Goal: Transaction & Acquisition: Purchase product/service

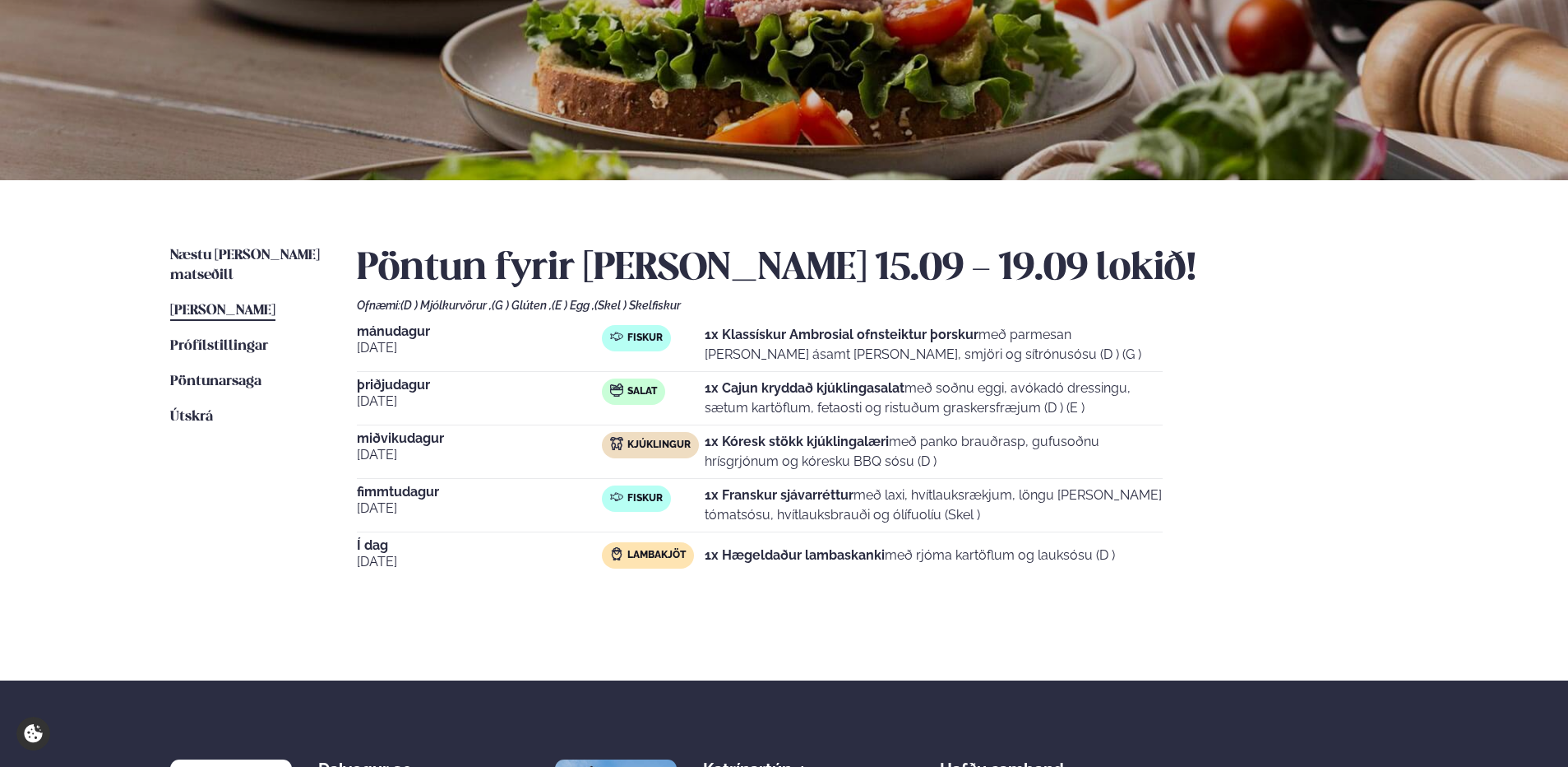
click at [277, 238] on div "Næstu [PERSON_NAME] matseðill Næsta vika [PERSON_NAME] matseðill [PERSON_NAME] …" at bounding box center [784, 430] width 1326 height 500
click at [281, 250] on span "Næstu [PERSON_NAME] matseðill" at bounding box center [245, 266] width 150 height 34
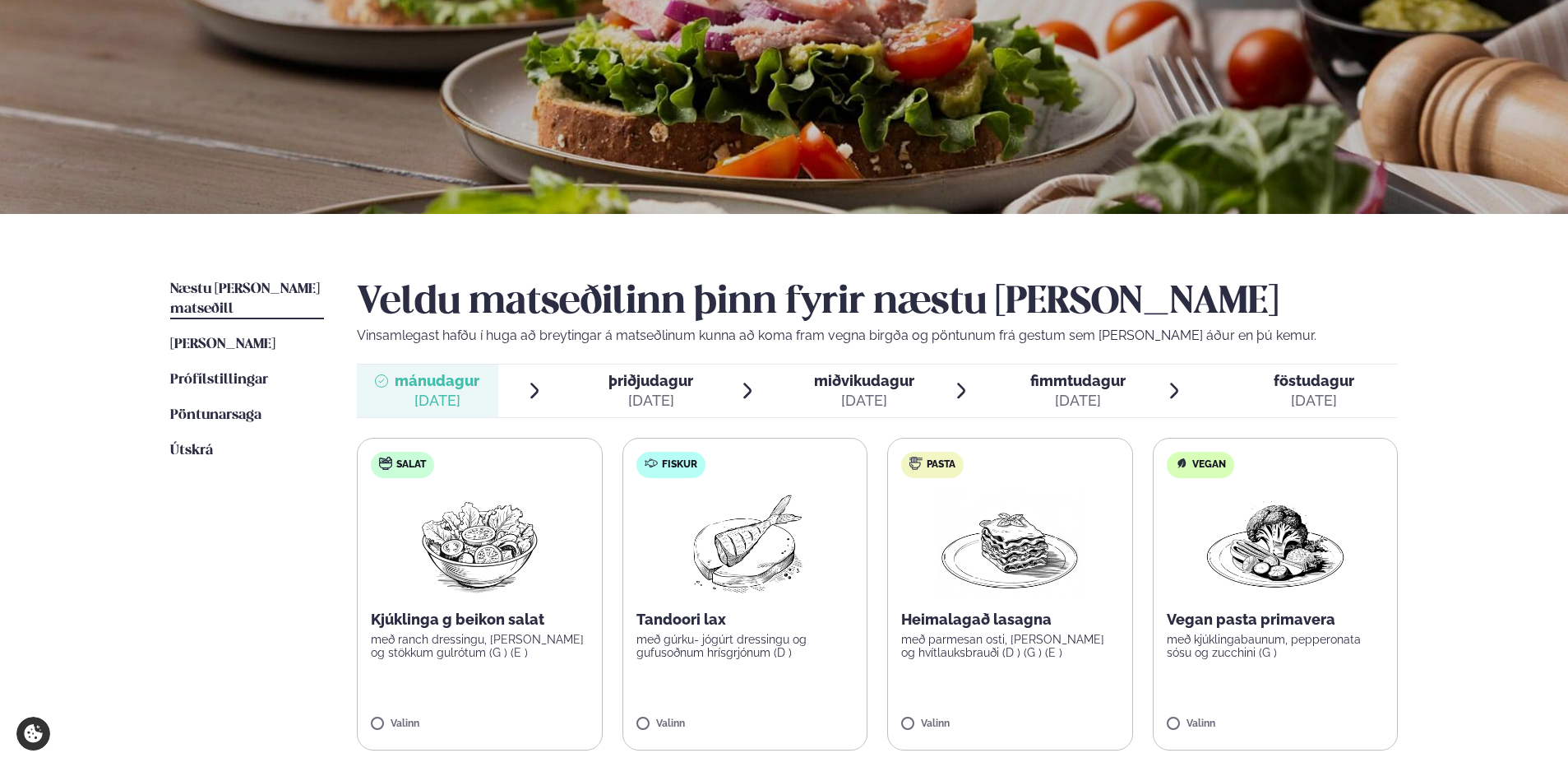
scroll to position [329, 0]
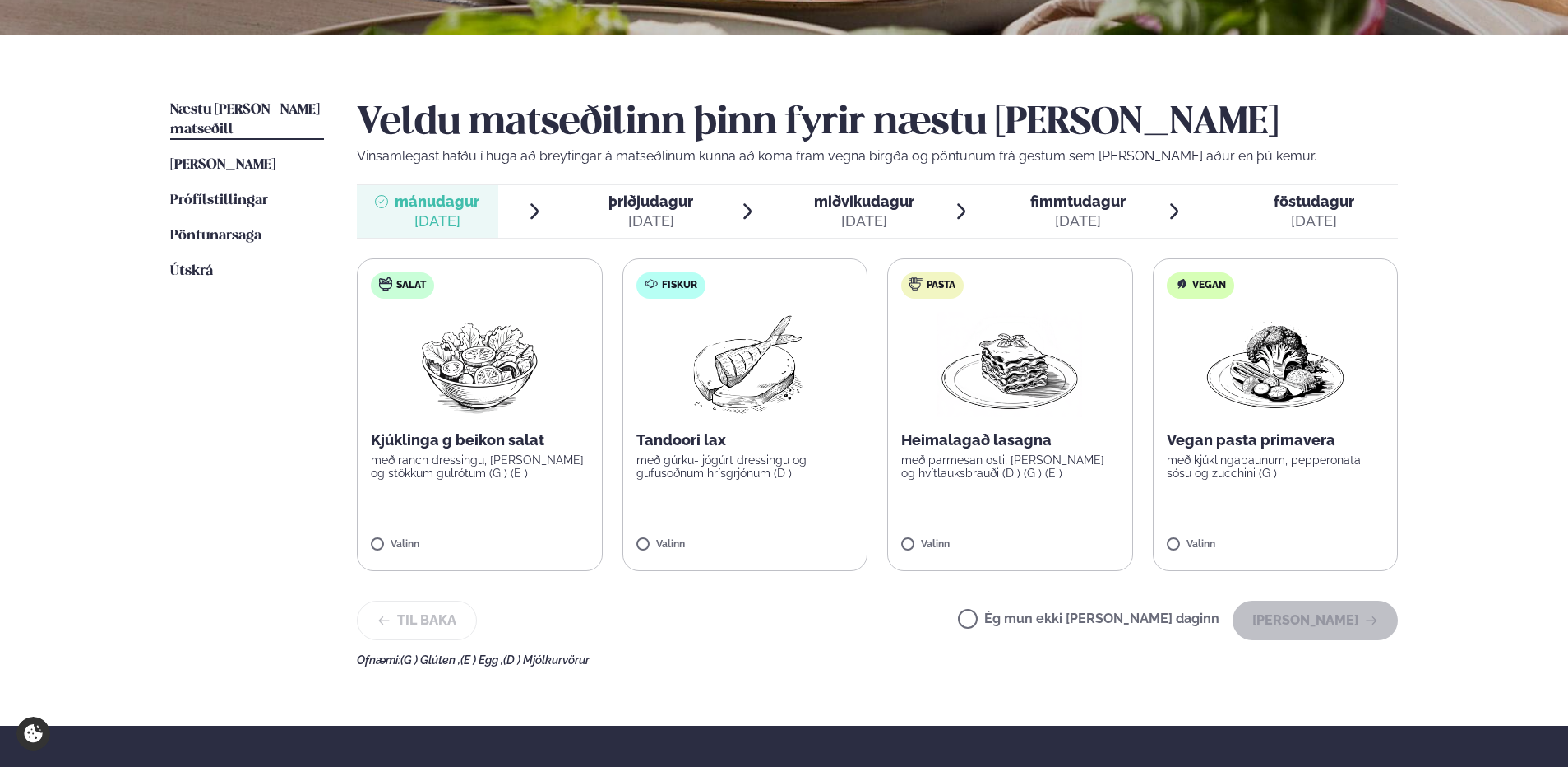
click at [702, 467] on p "með gúrku- jógúrt dressingu og gufusoðnum hrísgrjónum (D )" at bounding box center [745, 466] width 218 height 27
click at [1354, 625] on button "[PERSON_NAME]" at bounding box center [1315, 620] width 165 height 39
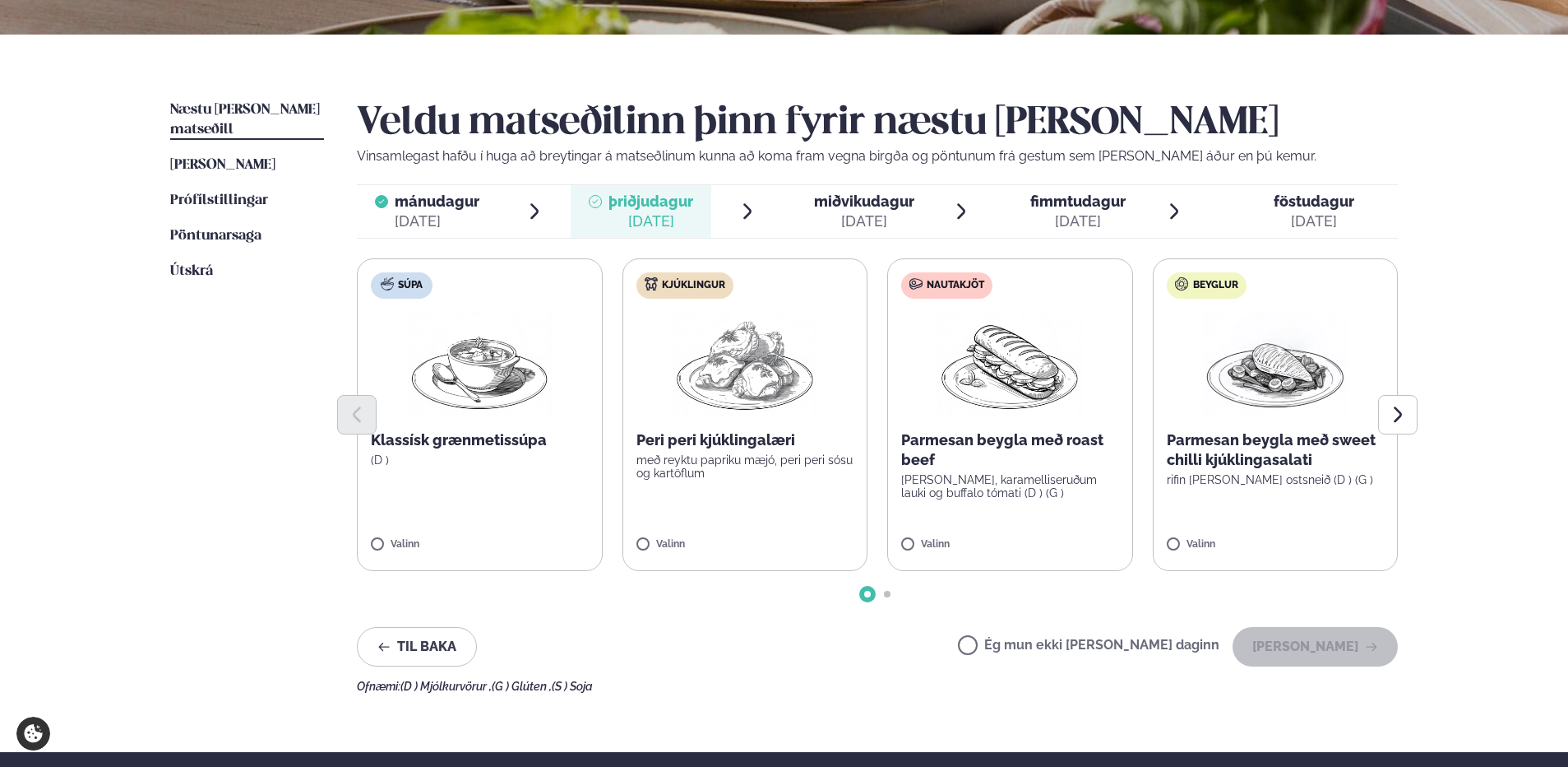
click at [759, 420] on div at bounding box center [877, 415] width 1041 height 39
click at [764, 455] on p "með reyktu papriku mæjó, peri peri sósu og kartöflum" at bounding box center [745, 466] width 218 height 27
click at [1322, 655] on button "[PERSON_NAME]" at bounding box center [1315, 647] width 165 height 39
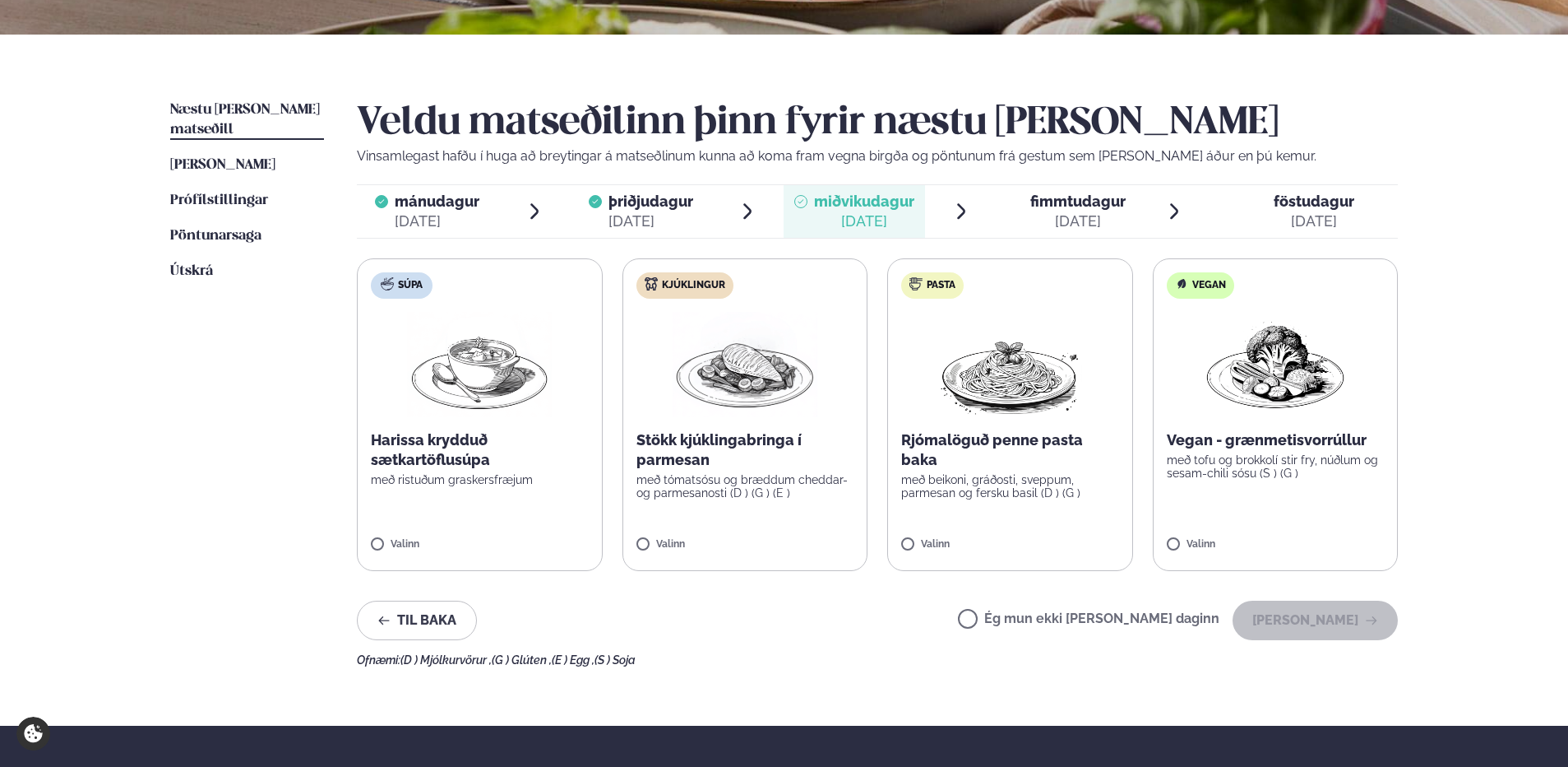
click at [761, 473] on p "með tómatsósu og bræddum cheddar- og parmesanosti (D ) (G ) (E )" at bounding box center [745, 486] width 218 height 27
click at [1345, 619] on button "[PERSON_NAME]" at bounding box center [1315, 620] width 165 height 39
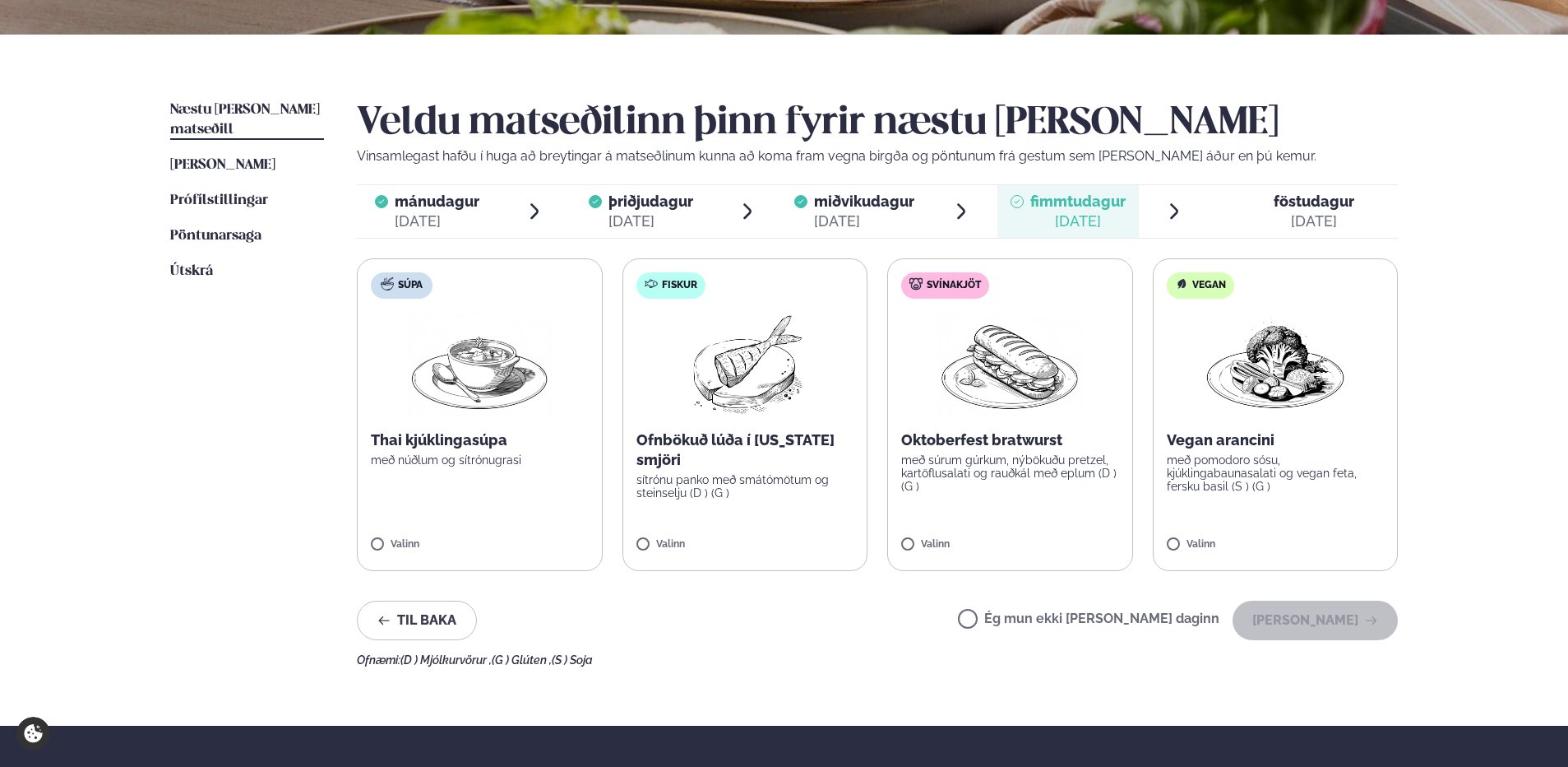
click at [822, 482] on p "sítrónu panko með smátómötum og steinselju (D ) (G )" at bounding box center [745, 486] width 218 height 27
click at [1362, 621] on button "[PERSON_NAME]" at bounding box center [1315, 620] width 165 height 39
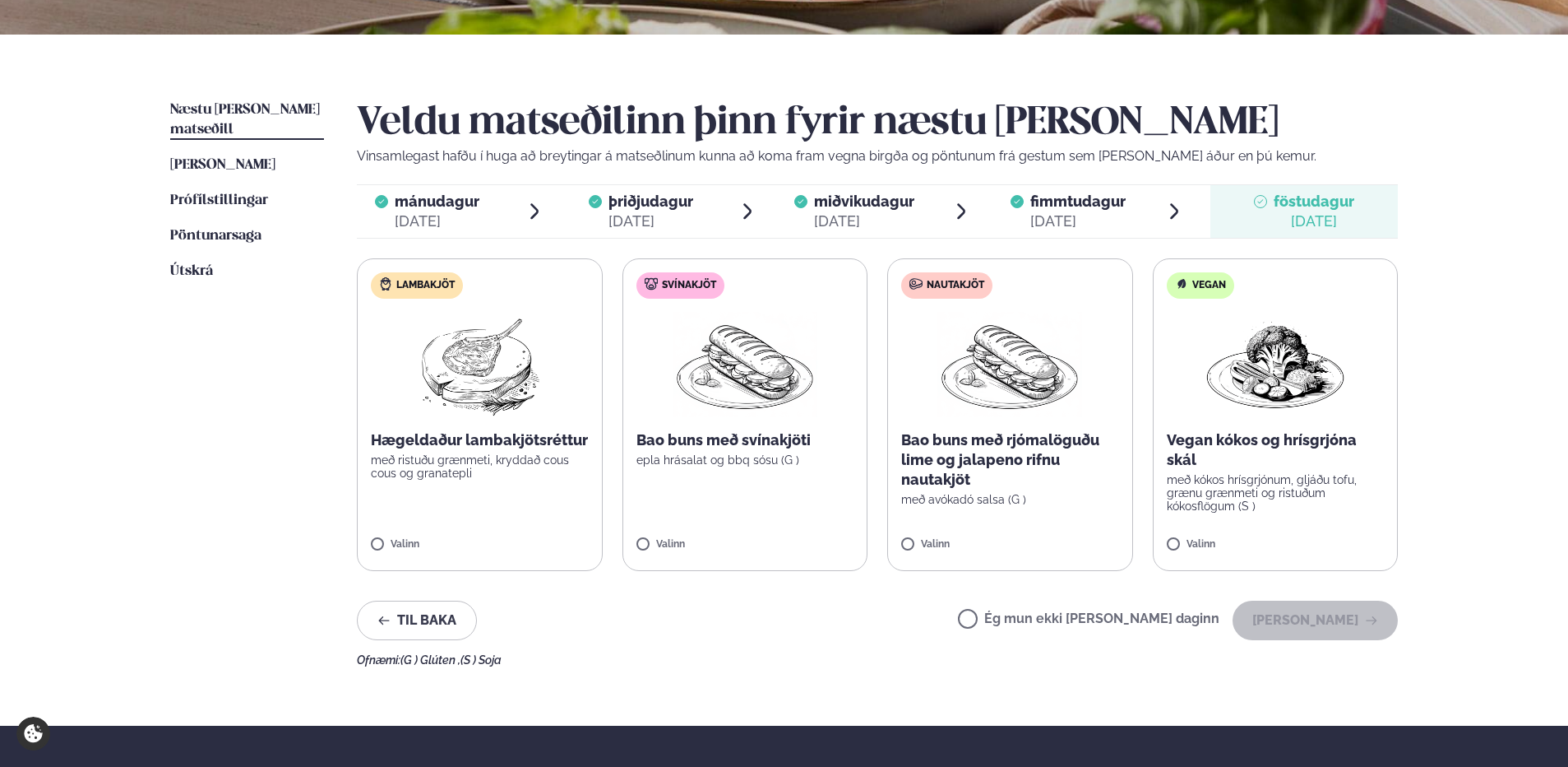
click at [511, 441] on p "Hægeldaður lambakjötsréttur" at bounding box center [480, 440] width 218 height 20
click at [1355, 614] on button "[PERSON_NAME]" at bounding box center [1315, 620] width 165 height 39
